Goal: Task Accomplishment & Management: Use online tool/utility

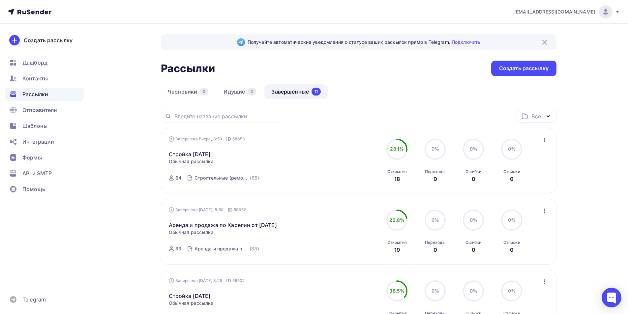
click at [543, 211] on icon "button" at bounding box center [545, 211] width 8 height 8
click at [530, 254] on div "Копировать в новую" at bounding box center [515, 255] width 68 height 8
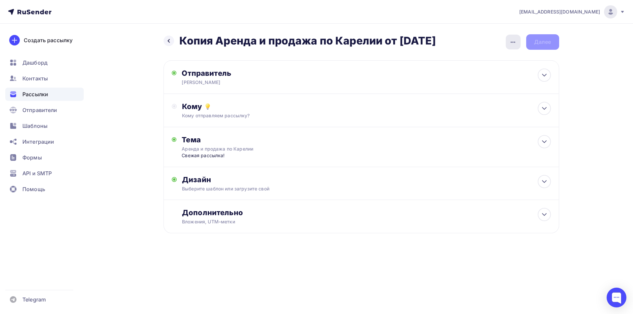
click at [516, 41] on icon "button" at bounding box center [513, 42] width 8 height 8
click at [485, 74] on div "Переименовать рассылку" at bounding box center [478, 76] width 82 height 8
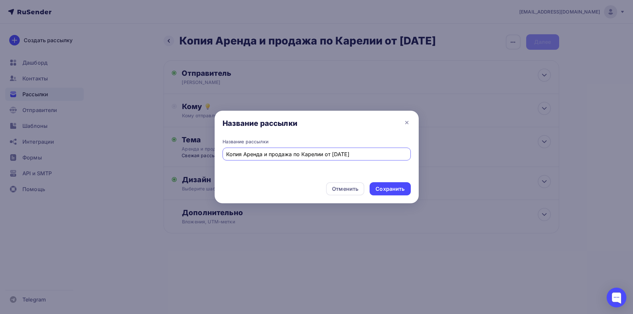
drag, startPoint x: 243, startPoint y: 155, endPoint x: 206, endPoint y: 157, distance: 37.6
click at [206, 157] on div "Название рассылки Название рассылки Копия Аренда и продажа по Карелии от [DATE]…" at bounding box center [316, 157] width 633 height 314
drag, startPoint x: 314, startPoint y: 156, endPoint x: 320, endPoint y: 155, distance: 6.0
click at [320, 155] on input "Аренда и продажа по Карелии от [DATE]" at bounding box center [316, 154] width 181 height 8
type input "Аренда и продажа по Карелии от [DATE]"
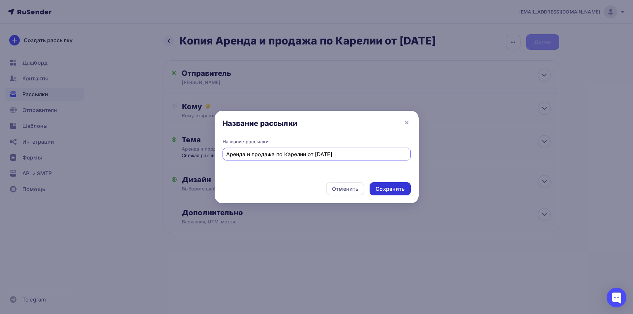
click at [384, 190] on div "Сохранить" at bounding box center [390, 189] width 29 height 8
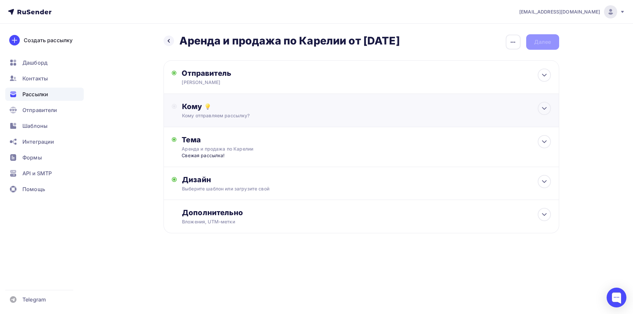
click at [272, 123] on div "Кому Кому отправляем рассылку? Списки получателей Выберите список Все списки id…" at bounding box center [362, 110] width 396 height 33
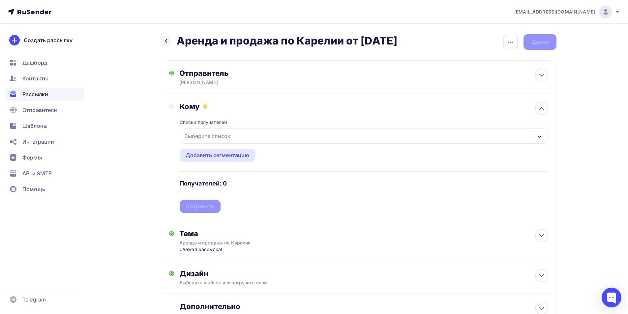
click at [237, 134] on div "Выберите список" at bounding box center [364, 136] width 368 height 15
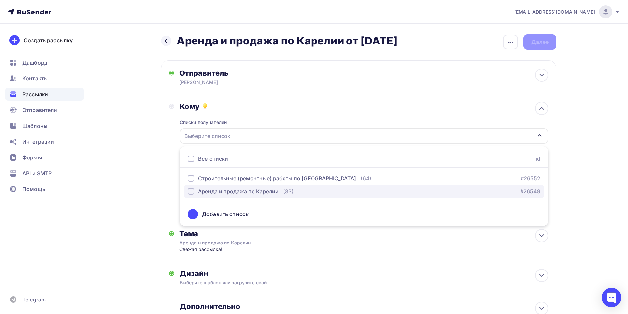
click at [232, 194] on div "Аренда и продажа по Карелии" at bounding box center [238, 192] width 80 height 8
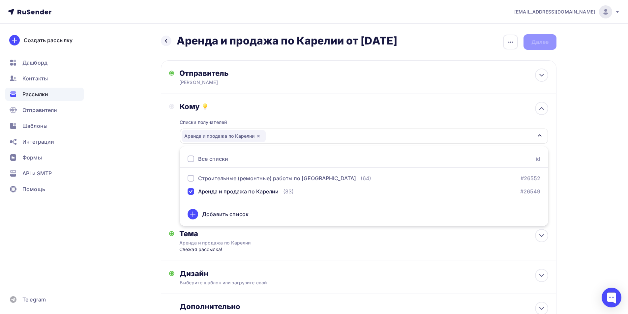
click at [164, 157] on div "Кому Списки получателей Аренда и продажа по Карелии Все списки id Строительные …" at bounding box center [359, 157] width 396 height 127
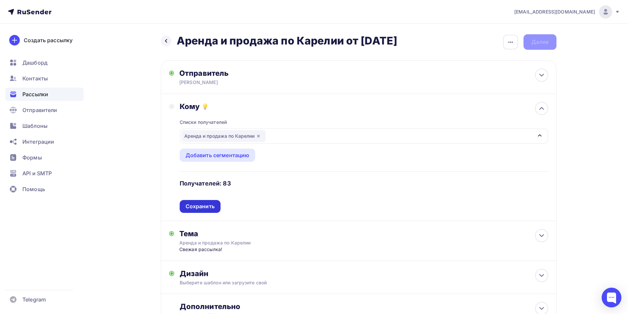
click at [188, 207] on div "Сохранить" at bounding box center [200, 207] width 29 height 8
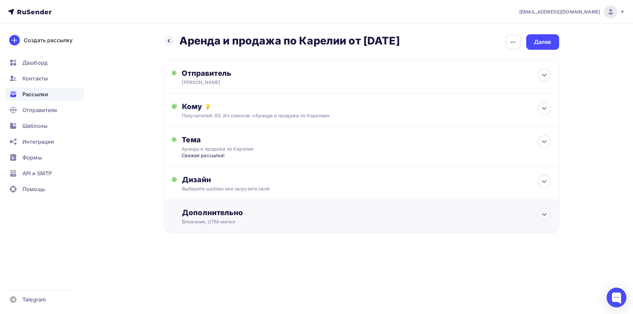
click at [188, 211] on div "Дополнительно" at bounding box center [366, 212] width 369 height 9
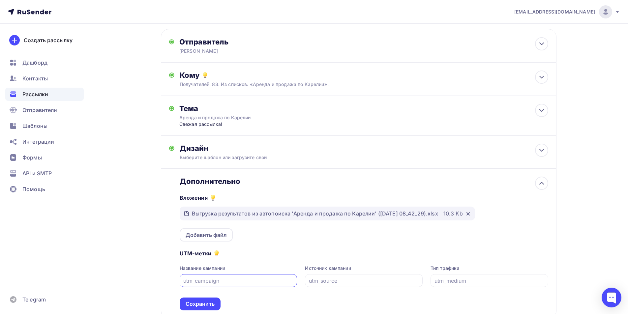
scroll to position [66, 0]
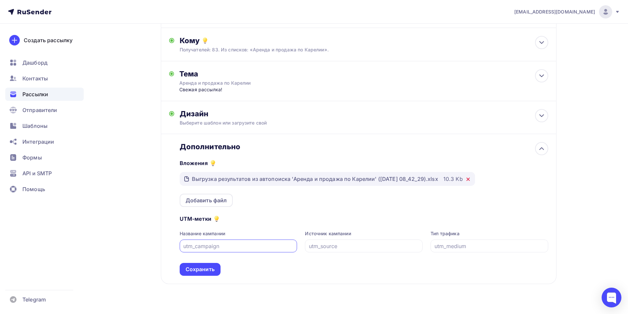
click at [471, 181] on icon at bounding box center [468, 179] width 5 height 5
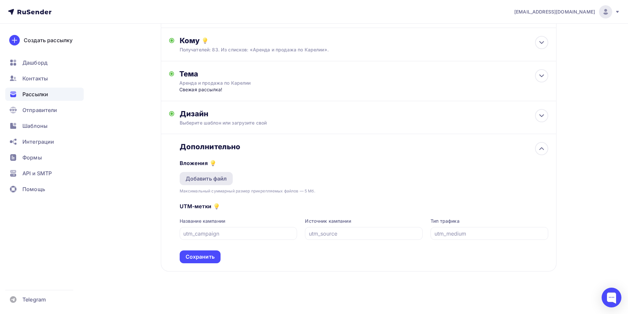
click at [226, 178] on div "Добавить файл" at bounding box center [207, 179] width 42 height 8
click at [219, 182] on div "Добавить файл" at bounding box center [207, 179] width 42 height 8
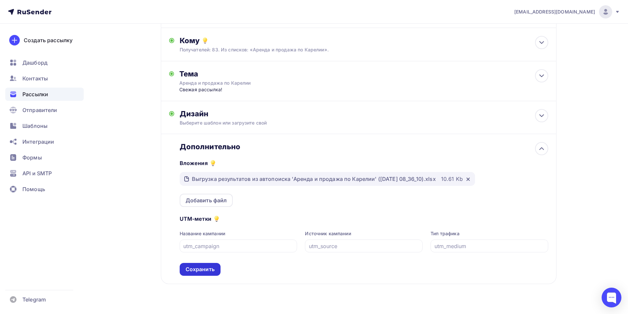
click at [195, 271] on div "Сохранить" at bounding box center [200, 270] width 29 height 8
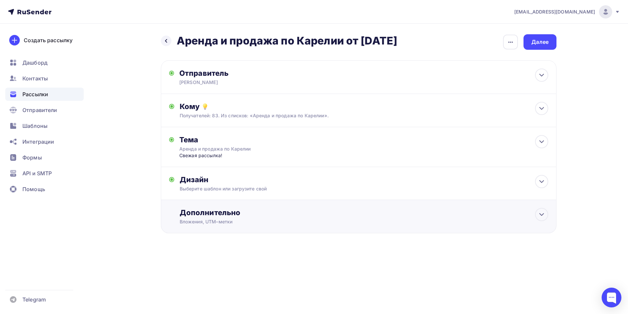
scroll to position [0, 0]
click at [544, 42] on div "Далее" at bounding box center [542, 42] width 17 height 8
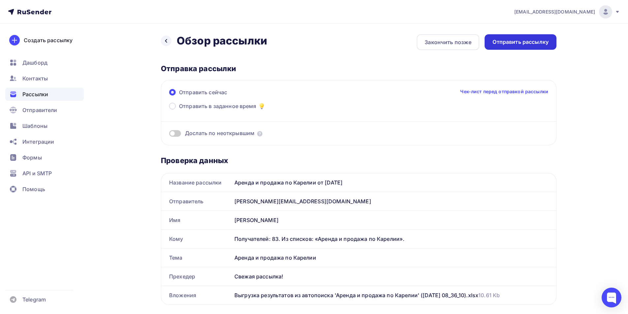
click at [534, 48] on div "Отправить рассылку" at bounding box center [521, 41] width 72 height 15
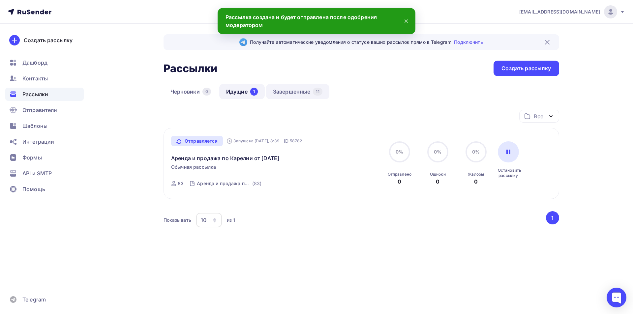
click at [285, 93] on link "Завершенные 11" at bounding box center [297, 91] width 63 height 15
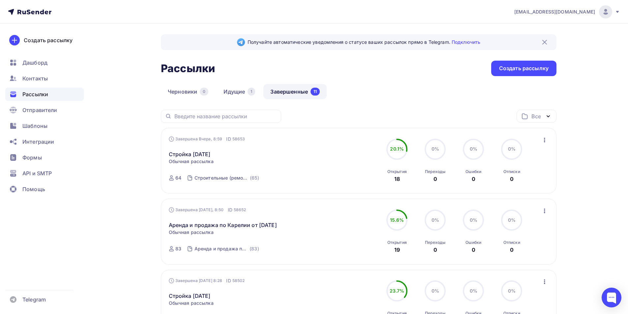
click at [547, 142] on icon "button" at bounding box center [545, 140] width 8 height 8
click at [531, 184] on div "Копировать в новую" at bounding box center [515, 184] width 68 height 8
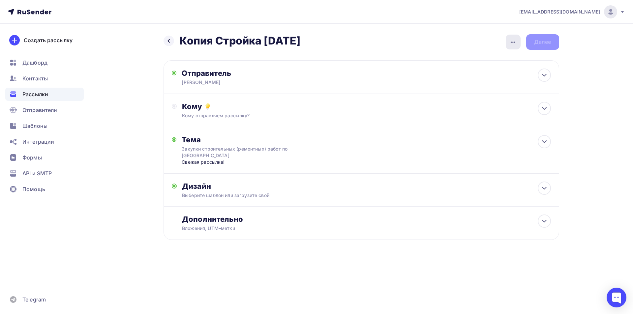
click at [516, 42] on icon "button" at bounding box center [513, 42] width 8 height 8
click at [475, 77] on div "Переименовать рассылку" at bounding box center [478, 76] width 82 height 8
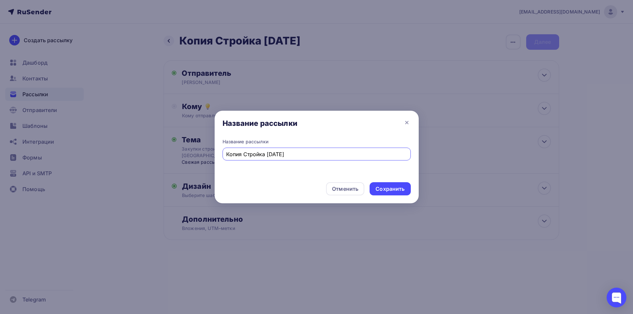
click at [244, 155] on input "Копия Стройка [DATE]" at bounding box center [316, 154] width 181 height 8
click at [244, 156] on input "Копия Стройка [DATE]" at bounding box center [316, 154] width 181 height 8
drag, startPoint x: 251, startPoint y: 154, endPoint x: 255, endPoint y: 154, distance: 4.3
click at [255, 154] on input "Стройка [DATE]" at bounding box center [316, 154] width 181 height 8
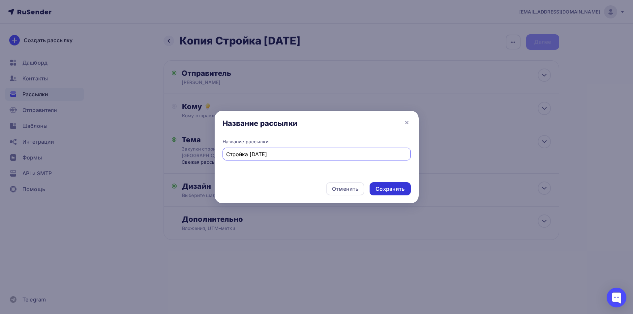
type input "Стройка [DATE]"
click at [390, 186] on div "Сохранить" at bounding box center [390, 189] width 29 height 8
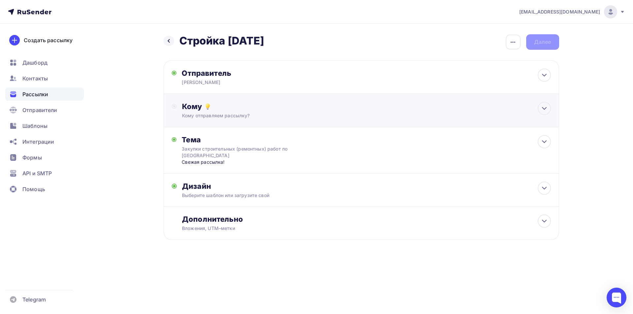
click at [291, 116] on div "Кому отправляем рассылку?" at bounding box center [348, 115] width 332 height 7
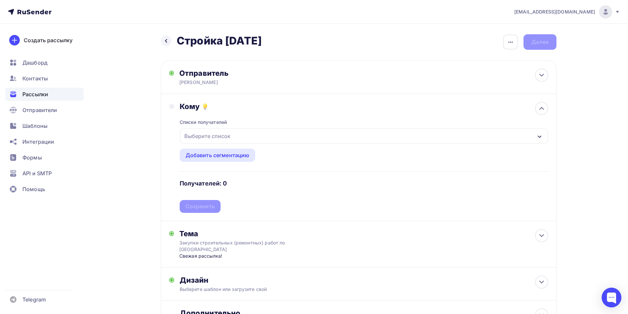
click at [275, 136] on div "Выберите список" at bounding box center [364, 136] width 368 height 15
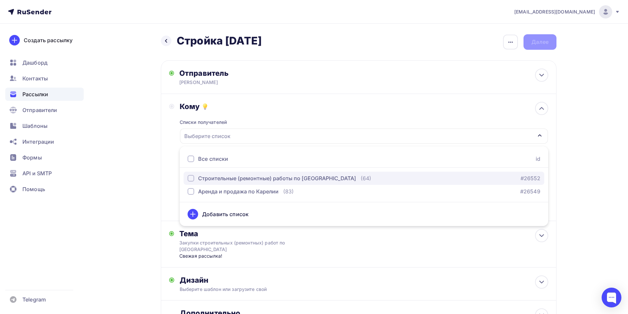
click at [269, 177] on div "Строительные (ремонтные) работы по [GEOGRAPHIC_DATA]" at bounding box center [277, 178] width 158 height 8
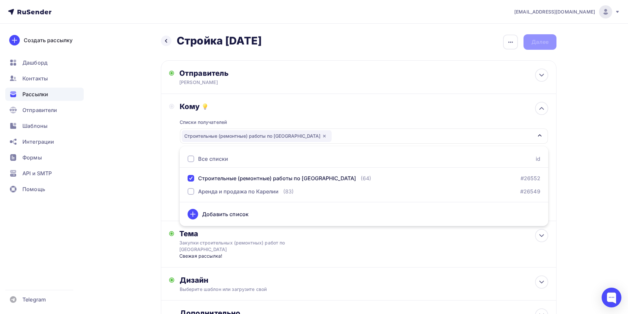
click at [164, 171] on div "Кому Списки получателей Строительные (ремонтные) работы по [GEOGRAPHIC_DATA] Вс…" at bounding box center [359, 157] width 396 height 127
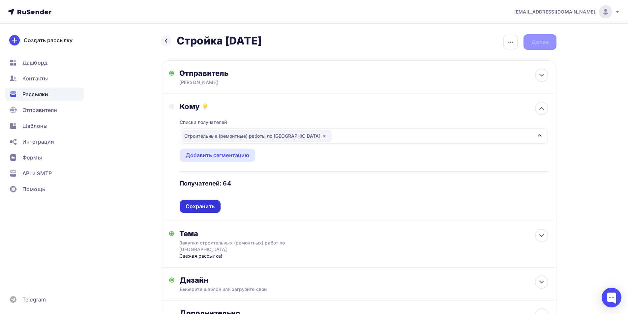
click at [187, 203] on div "Сохранить" at bounding box center [200, 207] width 29 height 8
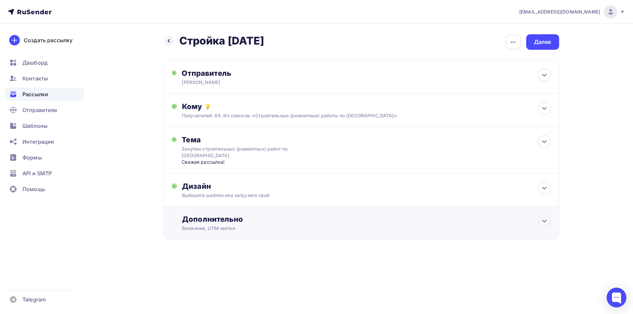
click at [218, 221] on div "Дополнительно" at bounding box center [366, 219] width 369 height 9
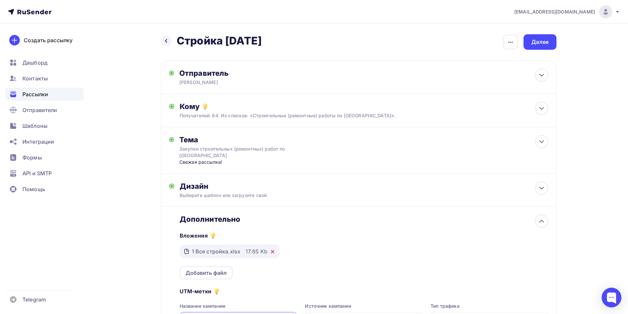
click at [271, 253] on icon at bounding box center [272, 252] width 3 height 3
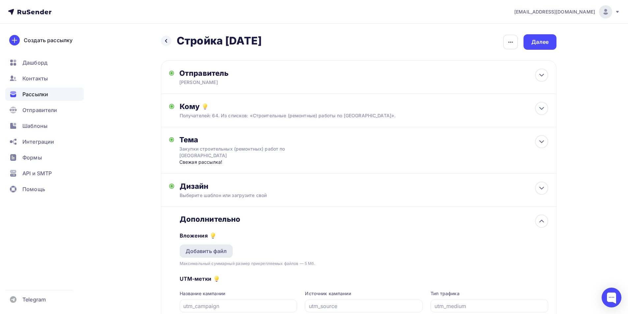
click at [226, 250] on div "Добавить файл" at bounding box center [207, 251] width 42 height 8
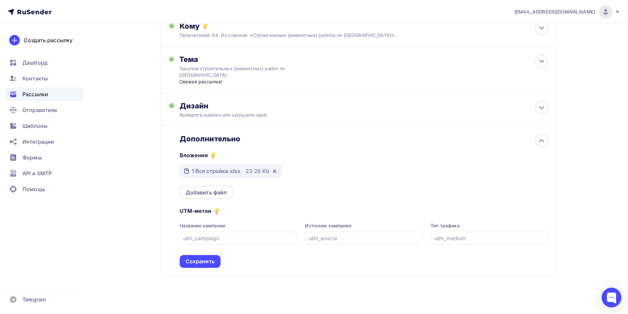
scroll to position [85, 0]
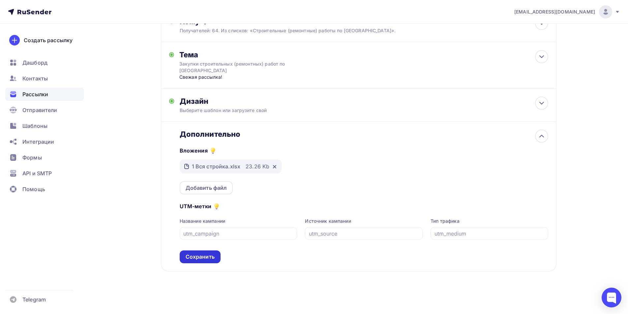
click at [207, 256] on div "Сохранить" at bounding box center [200, 257] width 29 height 8
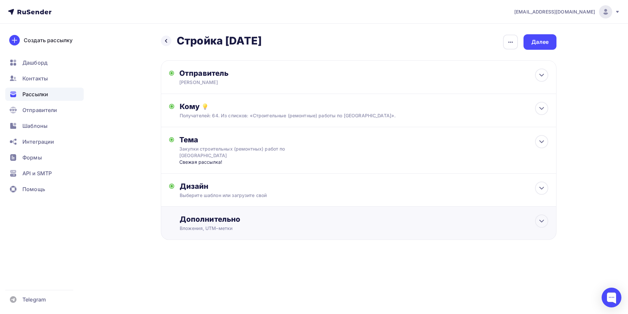
scroll to position [0, 0]
click at [547, 45] on div "Далее" at bounding box center [542, 42] width 17 height 8
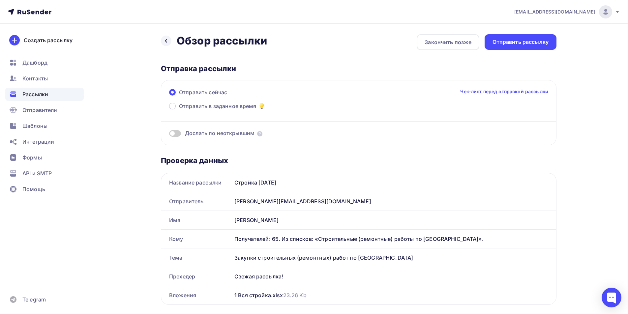
click at [547, 45] on div "Отправить рассылку" at bounding box center [521, 42] width 56 height 8
